Goal: Task Accomplishment & Management: Complete application form

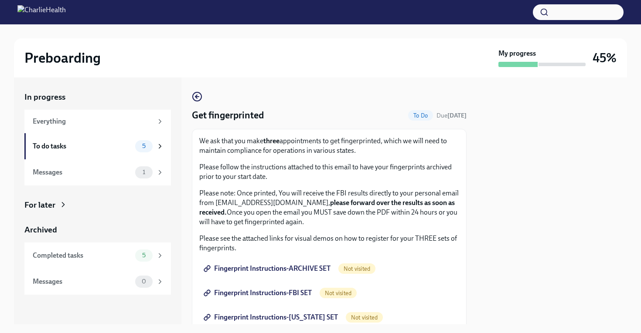
scroll to position [99, 0]
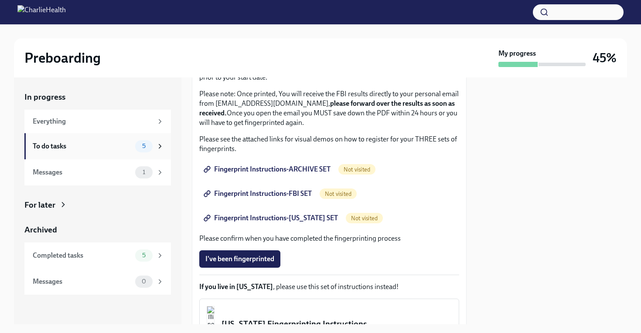
click at [83, 146] on div "To do tasks" at bounding box center [82, 147] width 99 height 10
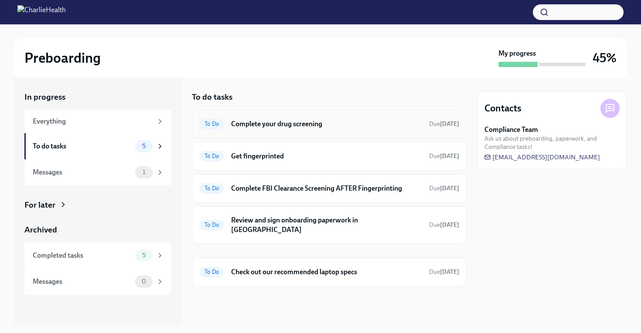
click at [225, 130] on div "To Do Complete your drug screening Due [DATE]" at bounding box center [329, 124] width 260 height 14
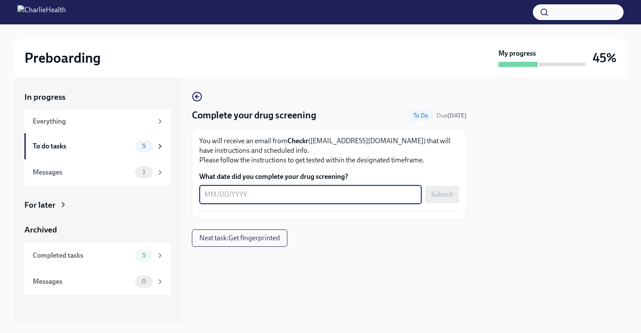
click at [243, 198] on textarea "What date did you complete your drug screening?" at bounding box center [310, 195] width 212 height 10
type textarea "[DATE]"
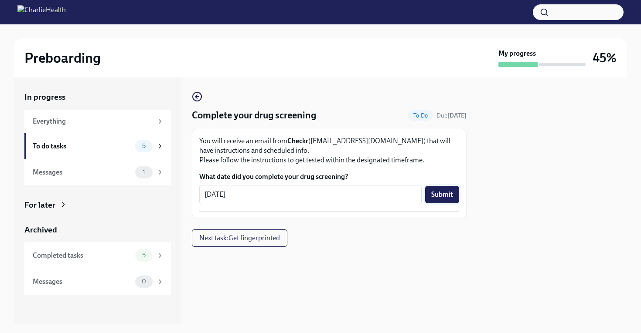
click at [439, 192] on span "Submit" at bounding box center [442, 194] width 22 height 9
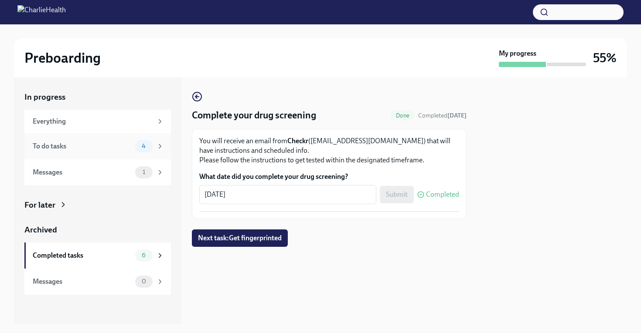
click at [113, 147] on div "To do tasks" at bounding box center [82, 147] width 99 height 10
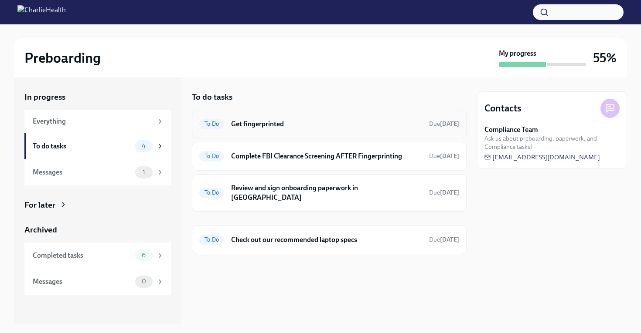
click at [247, 120] on h6 "Get fingerprinted" at bounding box center [326, 124] width 191 height 10
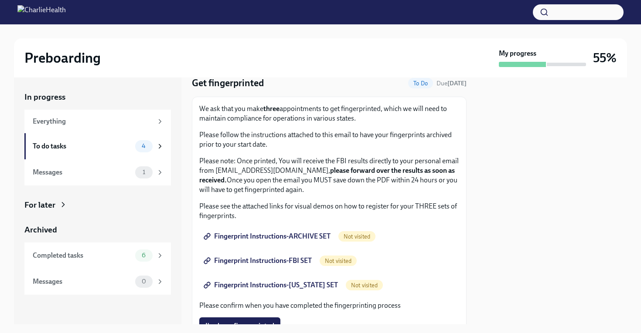
scroll to position [33, 0]
click at [103, 179] on div "Messages 1" at bounding box center [97, 173] width 146 height 26
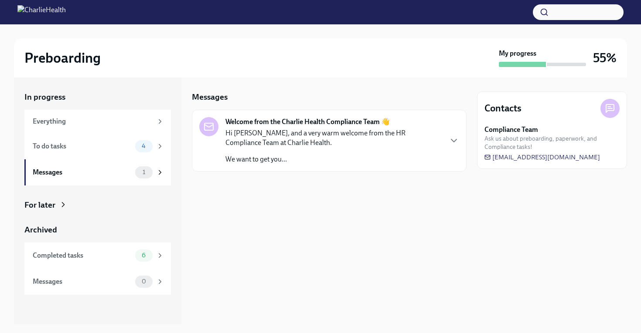
click at [334, 143] on p "Hi [PERSON_NAME], and a very warm welcome from the HR Compliance Team at Charli…" at bounding box center [333, 138] width 216 height 19
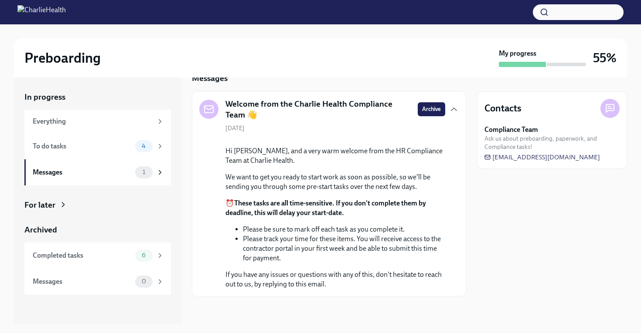
scroll to position [82, 0]
click at [118, 259] on div "Completed tasks" at bounding box center [82, 256] width 99 height 10
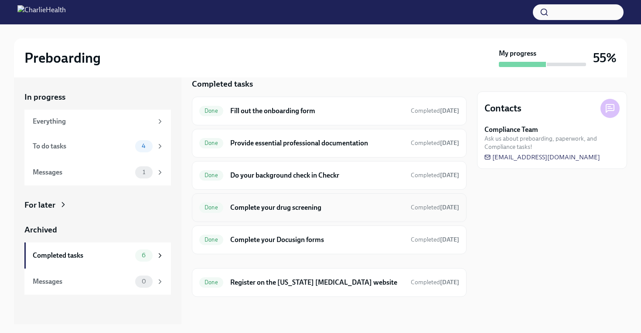
scroll to position [13, 0]
click at [82, 142] on div "To do tasks" at bounding box center [82, 147] width 99 height 10
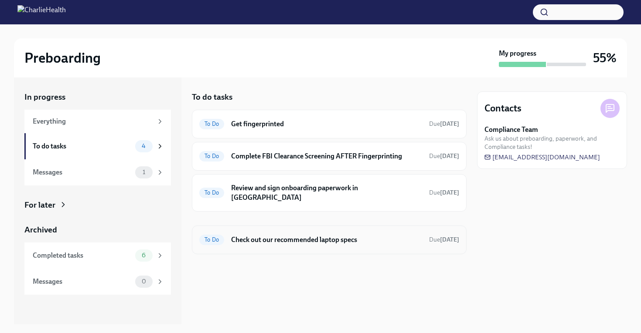
click at [270, 235] on h6 "Check out our recommended laptop specs" at bounding box center [326, 240] width 191 height 10
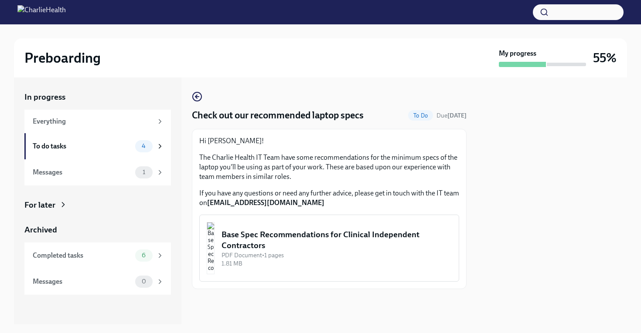
click at [268, 235] on div "Base Spec Recommendations for Clinical Independent Contractors" at bounding box center [336, 240] width 230 height 22
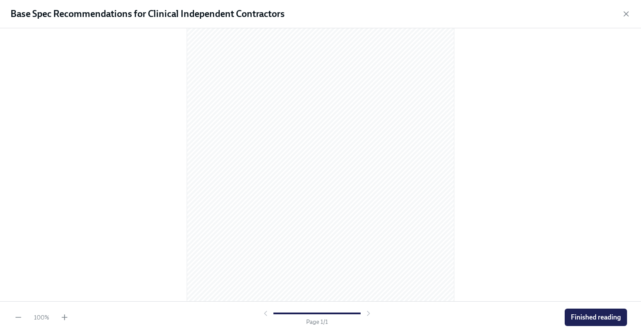
scroll to position [87, 0]
click at [595, 314] on span "Finished reading" at bounding box center [596, 317] width 50 height 9
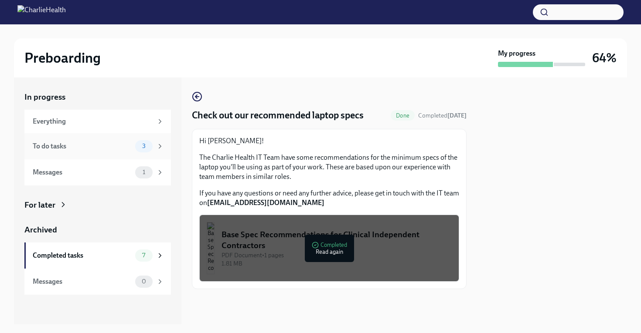
click at [101, 146] on div "To do tasks" at bounding box center [82, 147] width 99 height 10
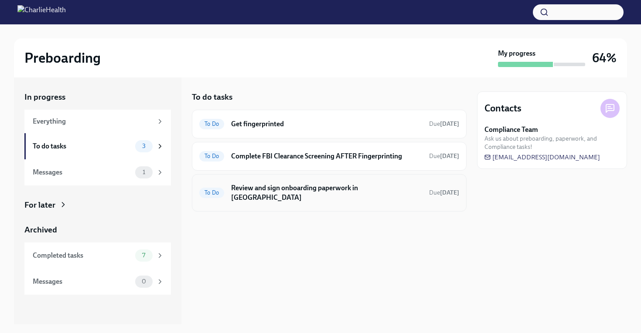
click at [314, 190] on h6 "Review and sign onboarding paperwork in [GEOGRAPHIC_DATA]" at bounding box center [326, 193] width 191 height 19
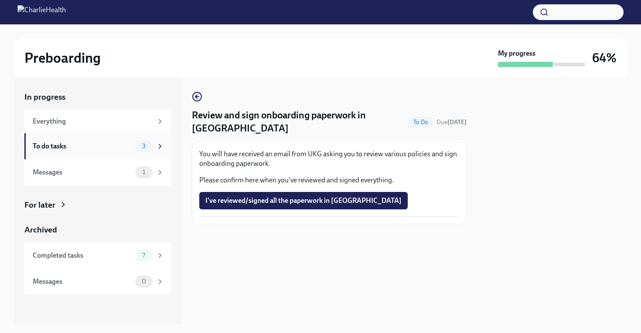
click at [85, 146] on div "To do tasks" at bounding box center [82, 147] width 99 height 10
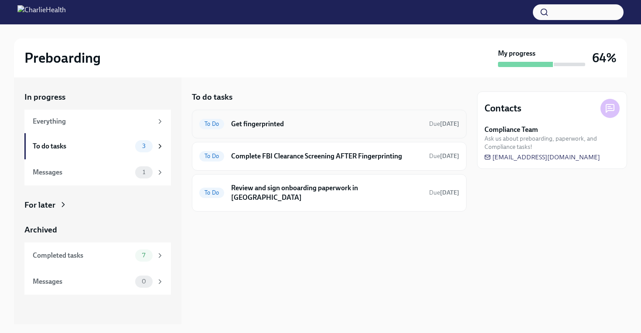
click at [262, 122] on h6 "Get fingerprinted" at bounding box center [326, 124] width 191 height 10
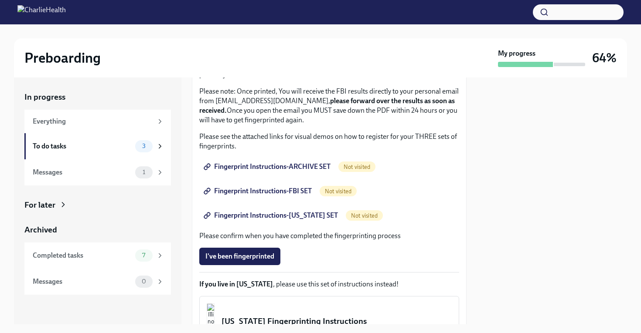
scroll to position [105, 0]
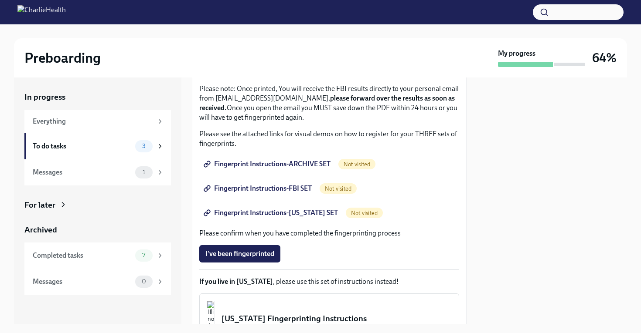
click at [274, 164] on span "Fingerprint Instructions-ARCHIVE SET" at bounding box center [267, 164] width 125 height 9
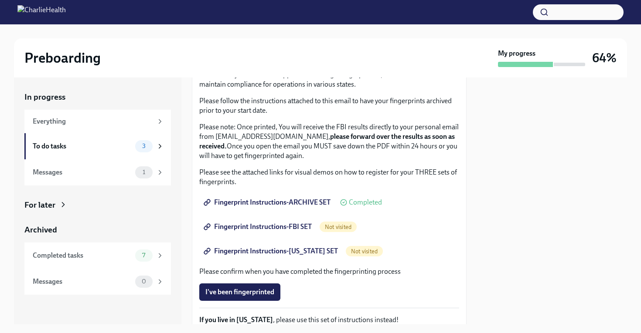
scroll to position [68, 0]
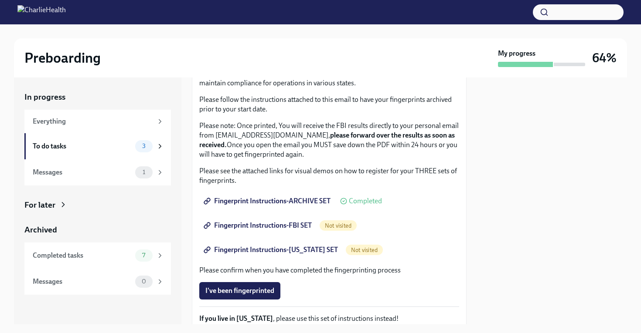
click at [252, 228] on span "Fingerprint Instructions-FBI SET" at bounding box center [258, 225] width 106 height 9
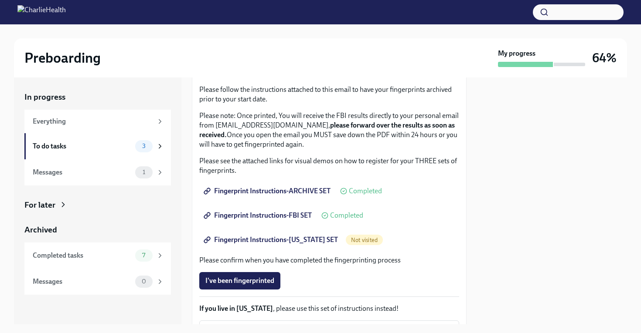
scroll to position [78, 0]
click at [249, 241] on span "Fingerprint Instructions-[US_STATE] SET" at bounding box center [271, 239] width 133 height 9
